Goal: Information Seeking & Learning: Learn about a topic

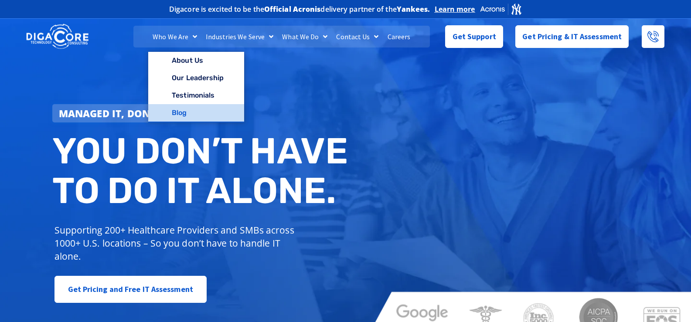
click at [183, 112] on link "Blog" at bounding box center [195, 112] width 95 height 17
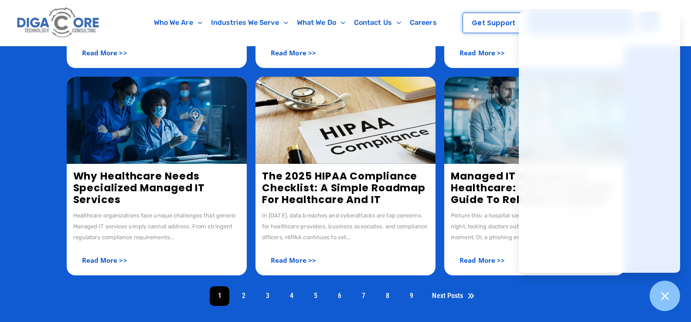
scroll to position [349, 0]
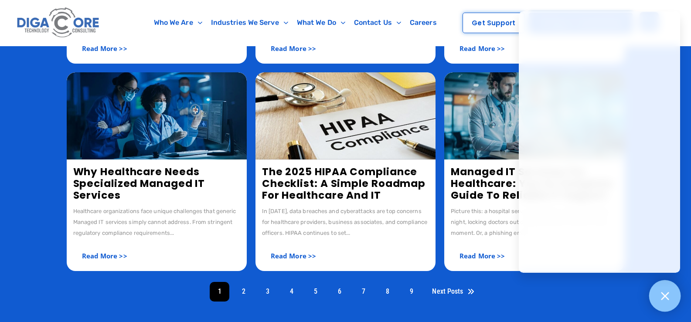
click at [671, 296] on div at bounding box center [665, 296] width 32 height 32
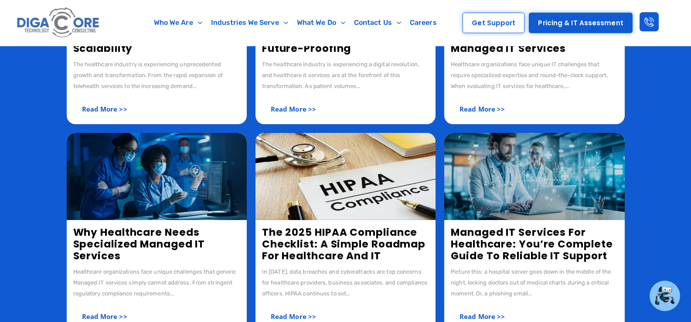
scroll to position [174, 0]
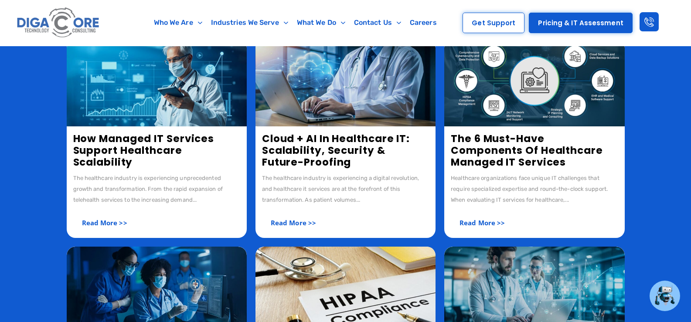
click at [153, 99] on img at bounding box center [157, 82] width 180 height 87
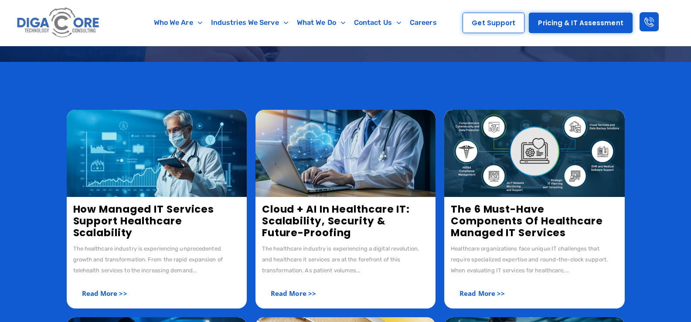
scroll to position [87, 0]
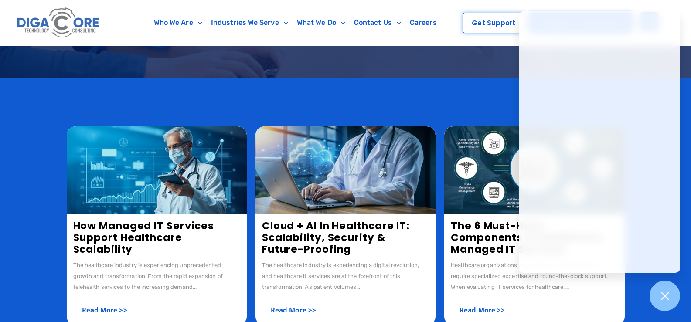
click at [666, 304] on div at bounding box center [665, 296] width 32 height 32
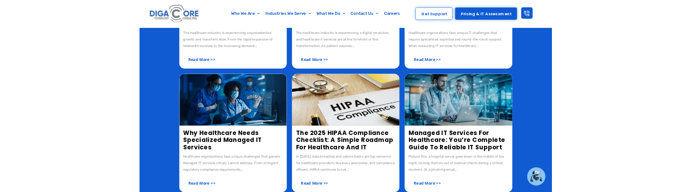
scroll to position [305, 0]
